Goal: Information Seeking & Learning: Learn about a topic

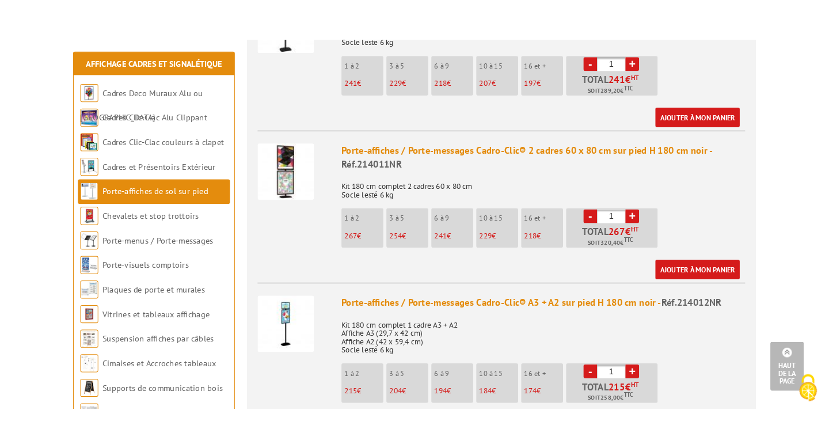
scroll to position [1057, 0]
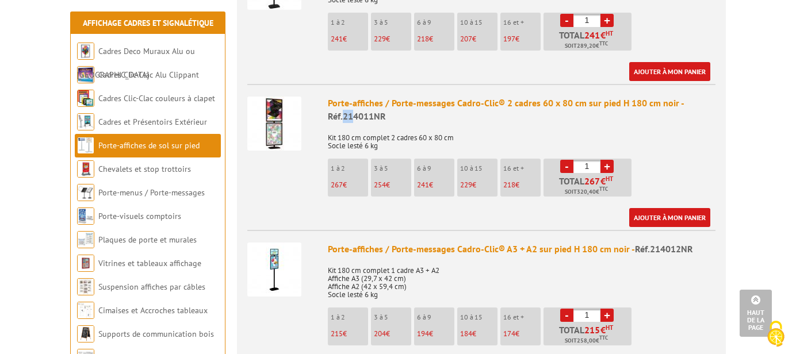
drag, startPoint x: 345, startPoint y: 104, endPoint x: 354, endPoint y: 104, distance: 9.8
click at [354, 110] on span "Réf.214011NR" at bounding box center [357, 116] width 58 height 12
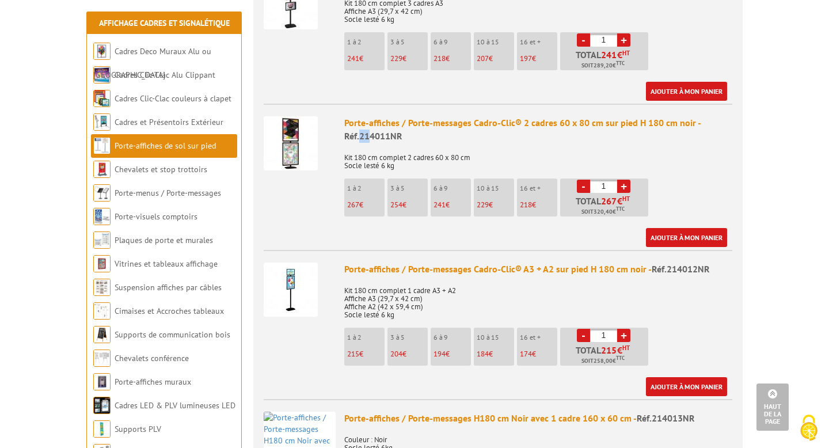
scroll to position [1030, 0]
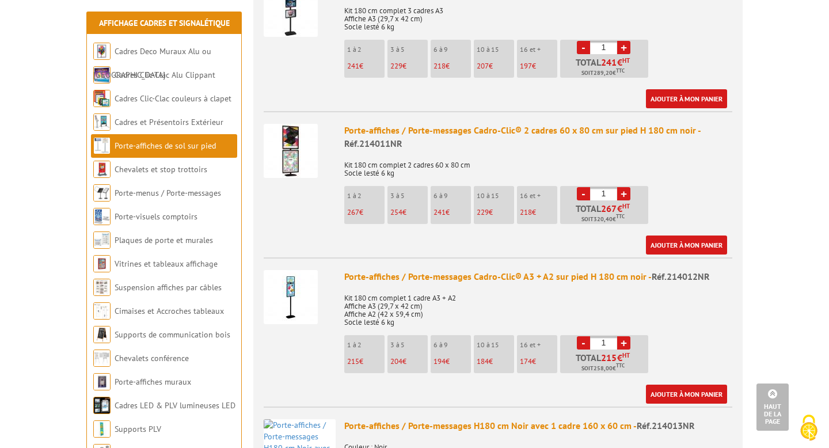
click at [375, 138] on span "Réf.214011NR" at bounding box center [373, 144] width 58 height 12
click at [362, 138] on span "Réf.214011NR" at bounding box center [373, 144] width 58 height 12
drag, startPoint x: 361, startPoint y: 128, endPoint x: 402, endPoint y: 133, distance: 41.7
click at [402, 133] on div "Porte-affiches / Porte-messages Cadro-Clic® 2 cadres 60 x 80 cm sur pied H 180 …" at bounding box center [538, 137] width 388 height 26
click at [451, 153] on p "Kit 180 cm complet 2 cadres 60 x 80 cm Socle lesté 6 kg" at bounding box center [538, 165] width 388 height 24
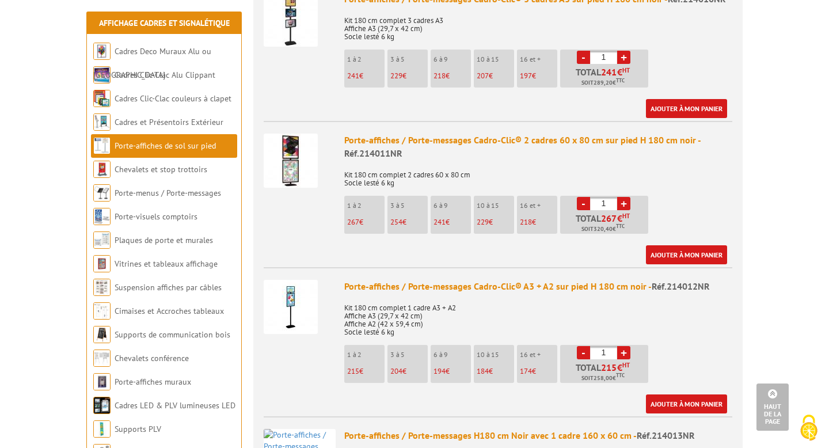
scroll to position [1015, 0]
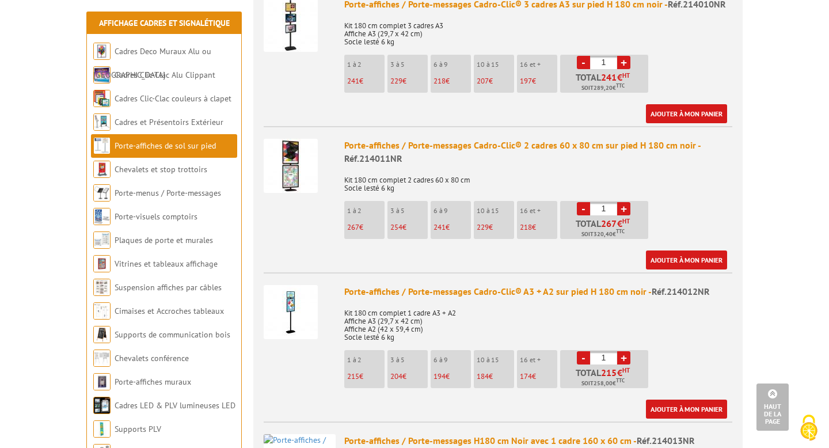
click at [307, 147] on img at bounding box center [291, 166] width 54 height 54
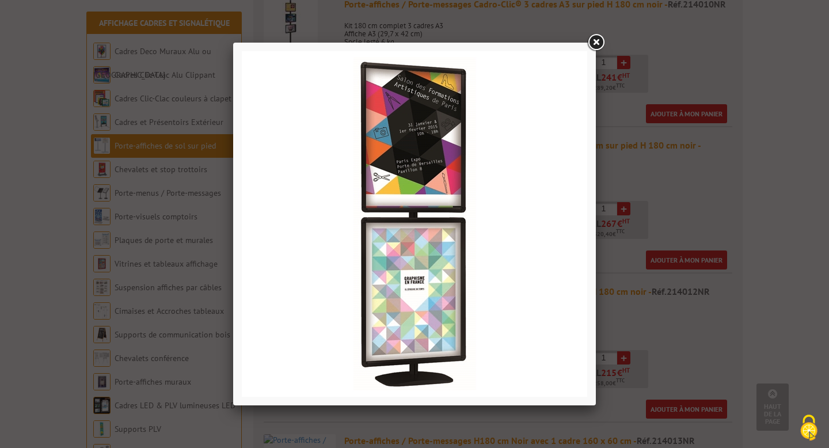
click at [595, 35] on link at bounding box center [595, 42] width 21 height 21
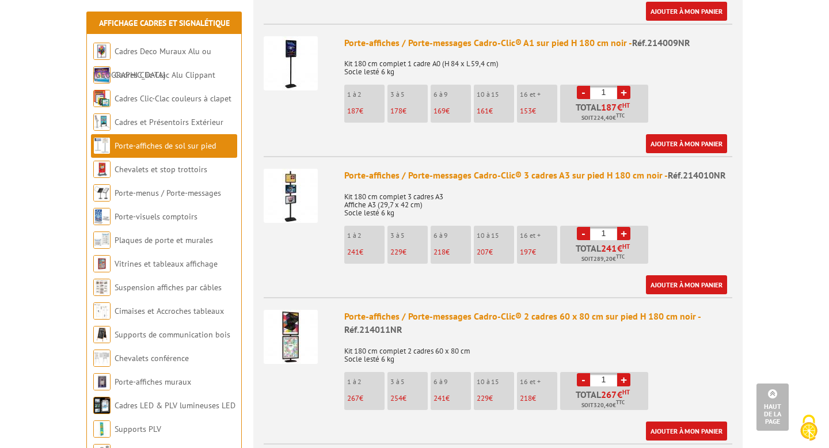
scroll to position [958, 0]
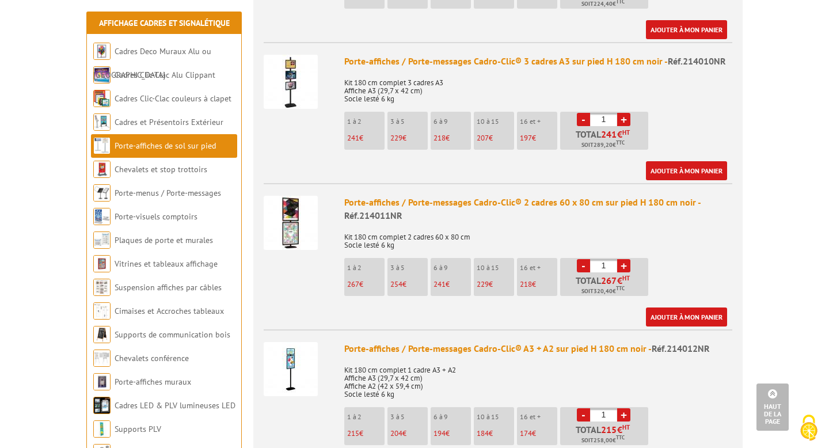
click at [427, 196] on div "Porte-affiches / Porte-messages Cadro-Clic® 2 cadres 60 x 80 cm sur pied H 180 …" at bounding box center [538, 209] width 388 height 26
drag, startPoint x: 362, startPoint y: 203, endPoint x: 398, endPoint y: 204, distance: 36.3
click at [398, 209] on span "Réf.214011NR" at bounding box center [373, 215] width 58 height 12
click at [425, 208] on div "Porte-affiches / Porte-messages Cadro-Clic® 2 cadres 60 x 80 cm sur pied H 180 …" at bounding box center [538, 209] width 388 height 26
click at [295, 196] on img at bounding box center [291, 223] width 54 height 54
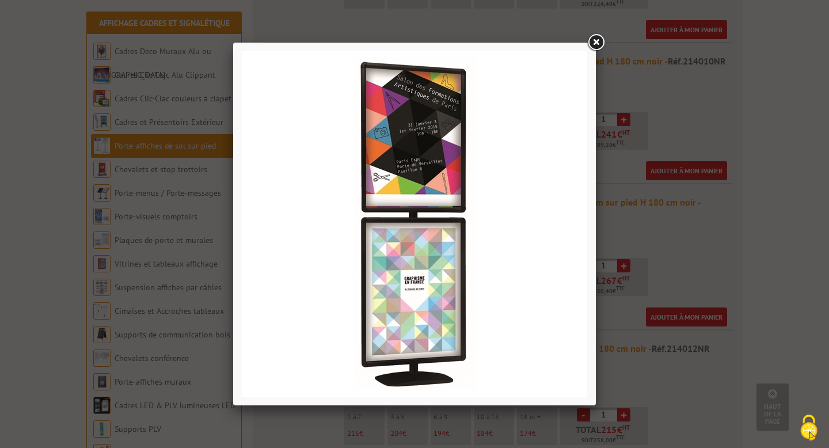
click at [594, 33] on link at bounding box center [595, 42] width 21 height 21
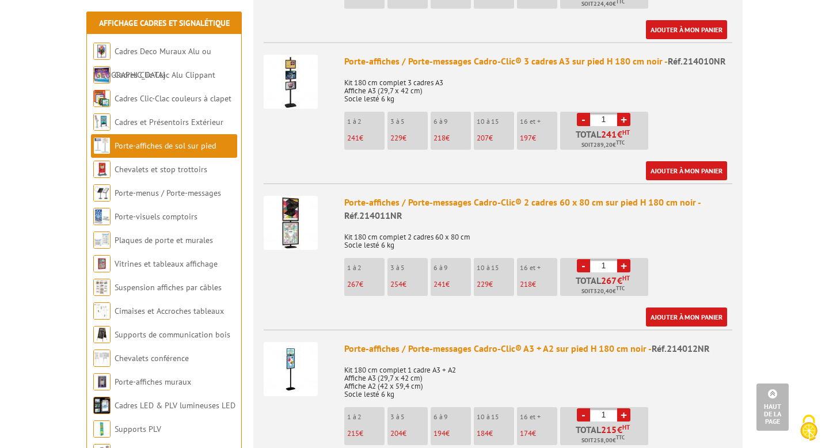
click at [530, 196] on div "Porte-affiches / Porte-messages Cadro-Clic® 2 cadres 60 x 80 cm sur pied H 180 …" at bounding box center [538, 209] width 388 height 26
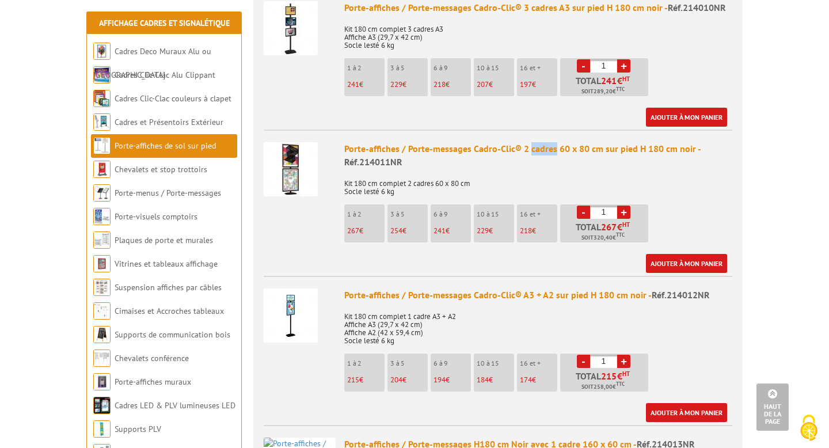
scroll to position [1143, 0]
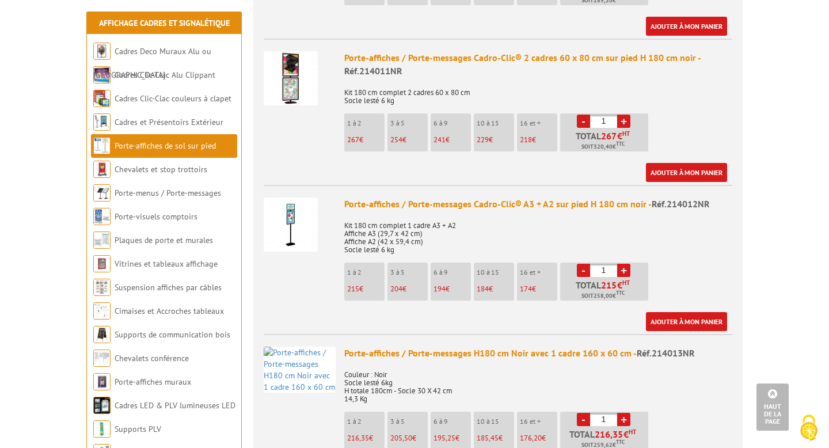
scroll to position [1093, 0]
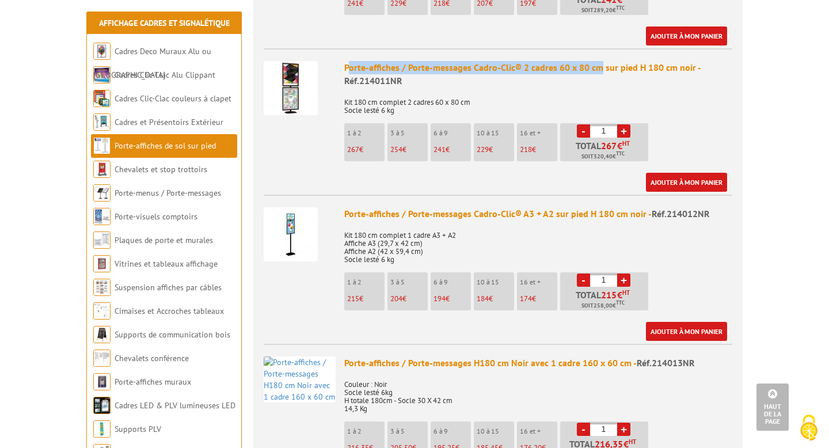
drag, startPoint x: 347, startPoint y: 55, endPoint x: 599, endPoint y: 48, distance: 252.1
click at [599, 61] on div "Porte-affiches / Porte-messages Cadro-Clic® 2 cadres 60 x 80 cm sur pied H 180 …" at bounding box center [538, 74] width 388 height 26
copy div "orte-affiches / Porte-messages Cadro-Clic® 2 cadres 60 x 80 cm"
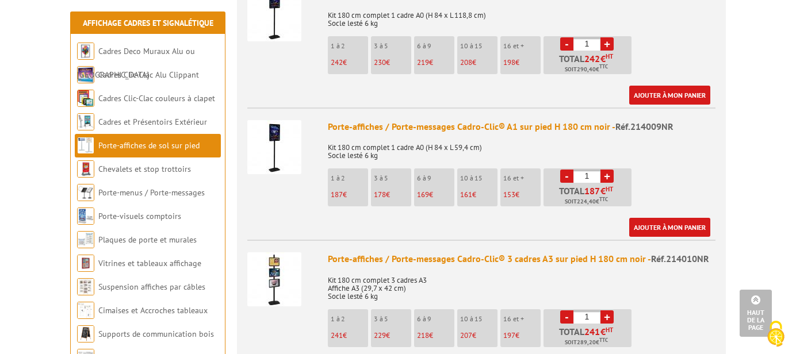
scroll to position [898, 0]
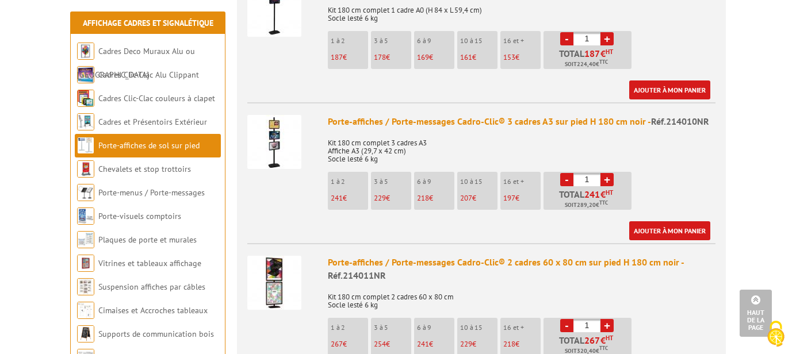
click at [383, 256] on div "Porte-affiches / Porte-messages Cadro-Clic® 2 cadres 60 x 80 cm sur pied H 180 …" at bounding box center [522, 269] width 388 height 26
click at [275, 256] on img at bounding box center [274, 283] width 54 height 54
